Goal: Navigation & Orientation: Go to known website

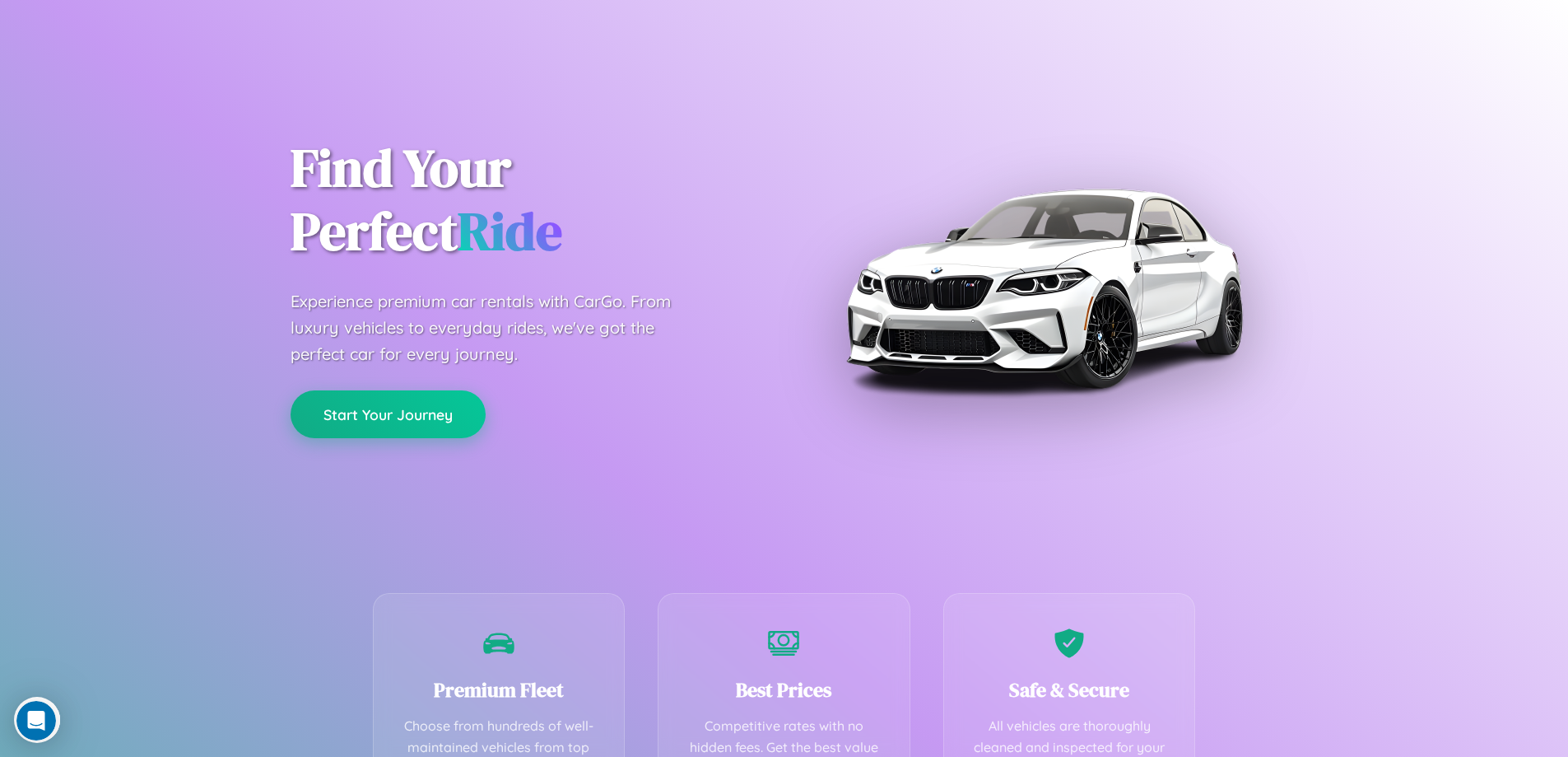
click at [387, 415] on button "Start Your Journey" at bounding box center [388, 414] width 195 height 48
click at [387, 414] on button "Start Your Journey" at bounding box center [388, 414] width 195 height 48
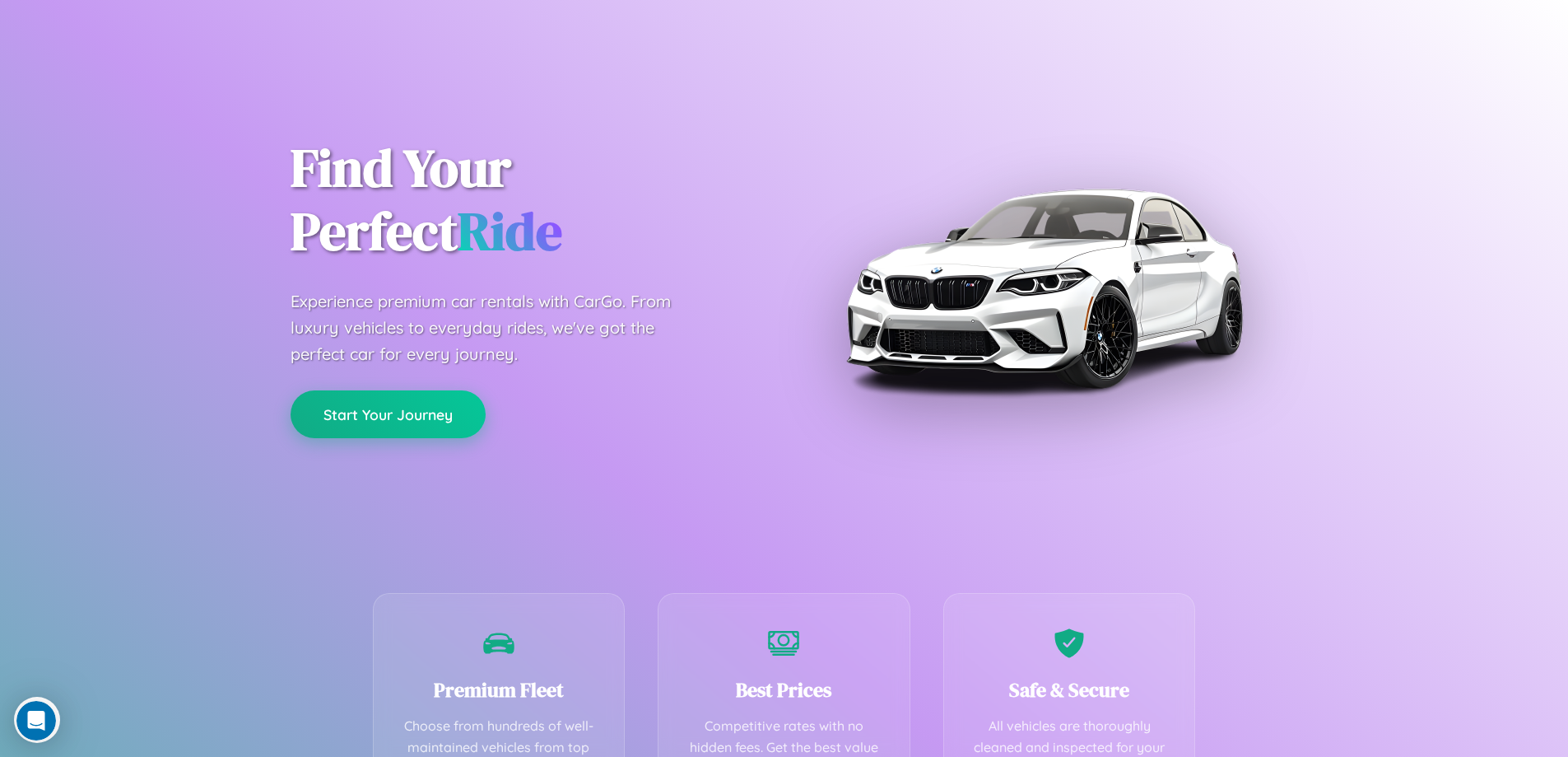
click at [387, 414] on button "Start Your Journey" at bounding box center [388, 414] width 195 height 48
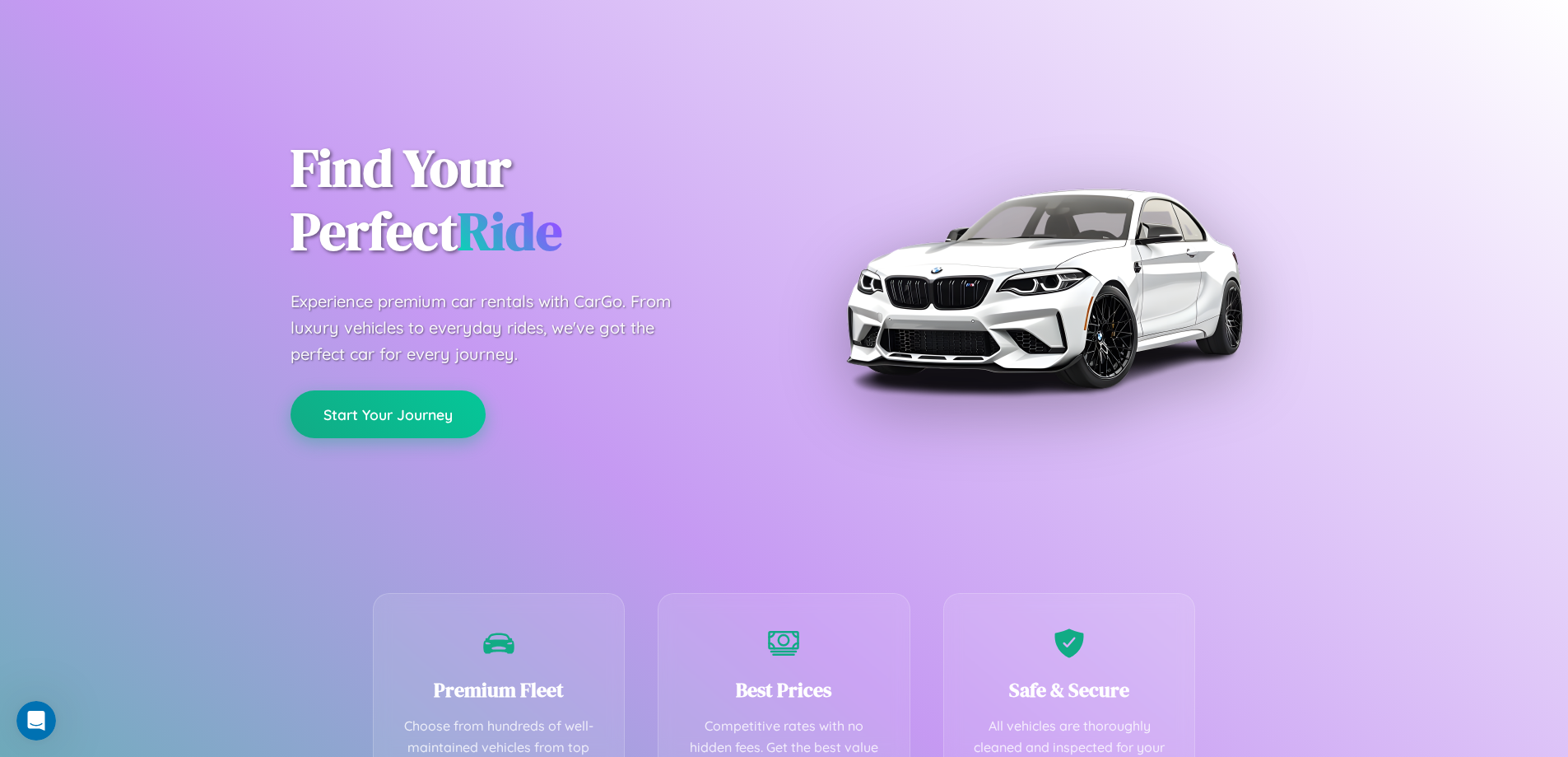
click at [387, 414] on button "Start Your Journey" at bounding box center [388, 414] width 195 height 48
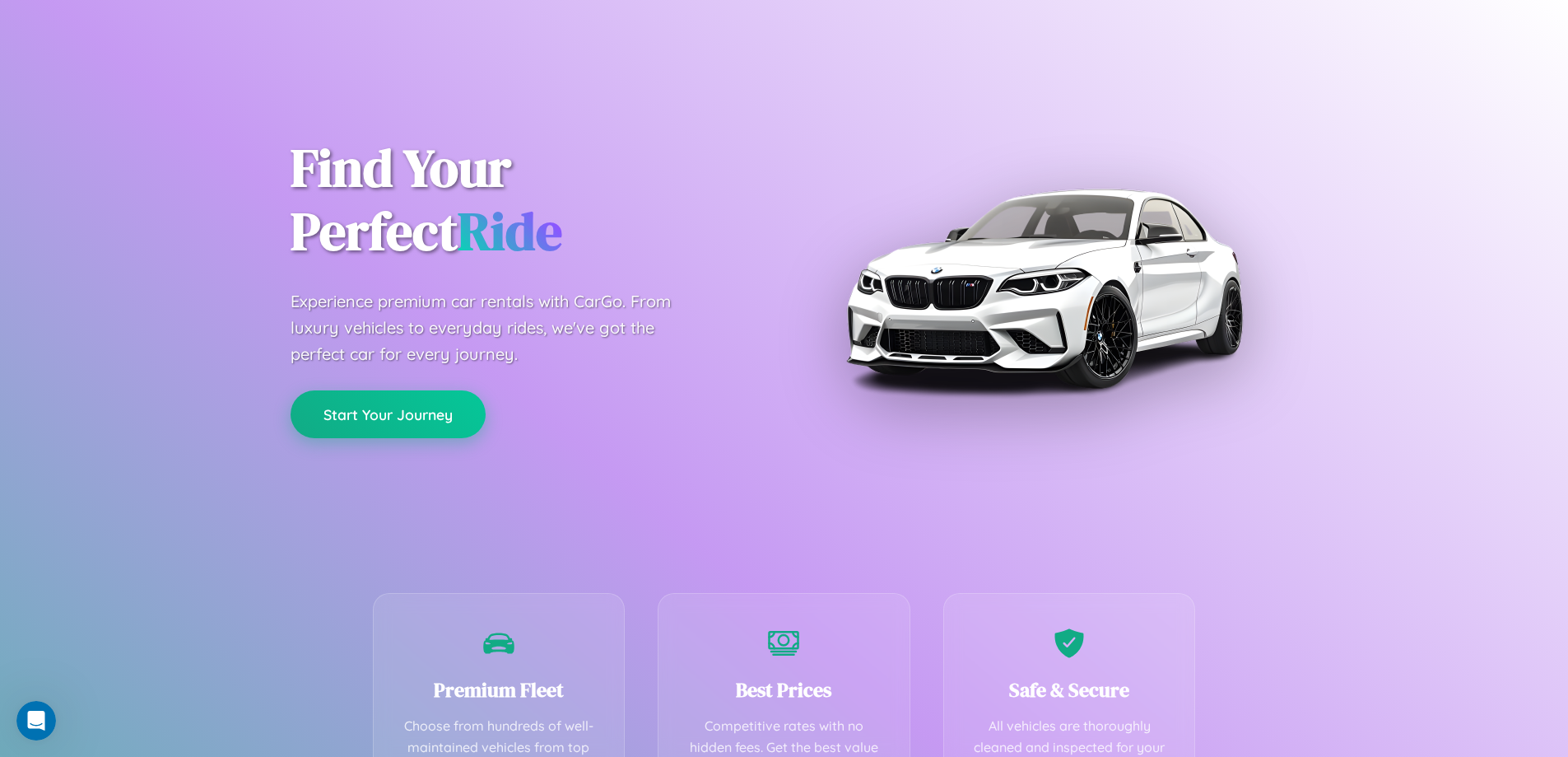
click at [387, 414] on button "Start Your Journey" at bounding box center [388, 414] width 195 height 48
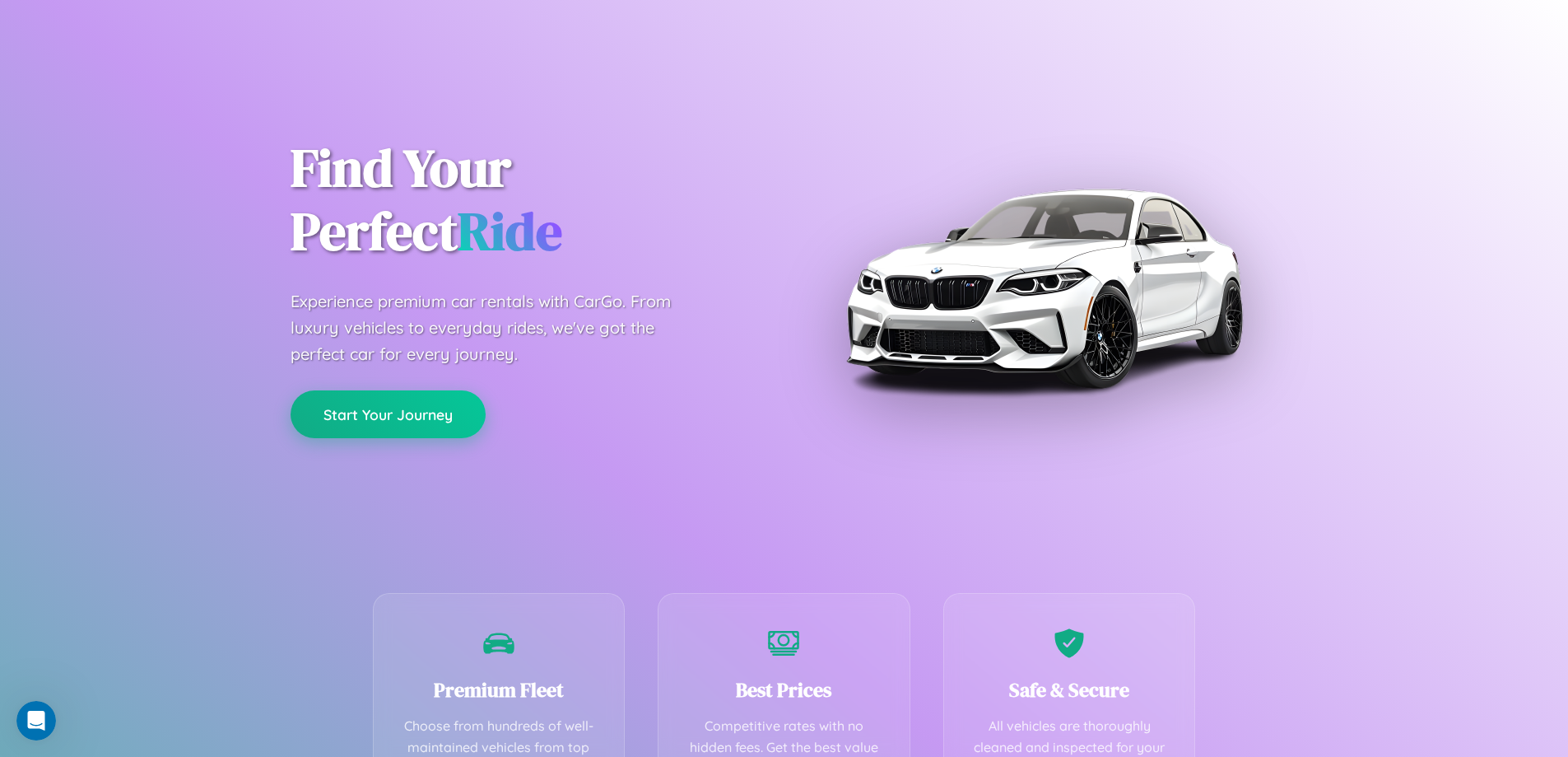
click at [387, 414] on button "Start Your Journey" at bounding box center [388, 414] width 195 height 48
